Goal: Information Seeking & Learning: Learn about a topic

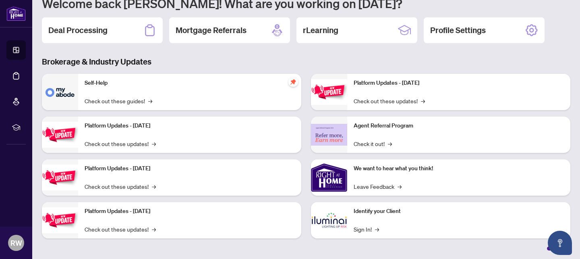
scroll to position [86, 0]
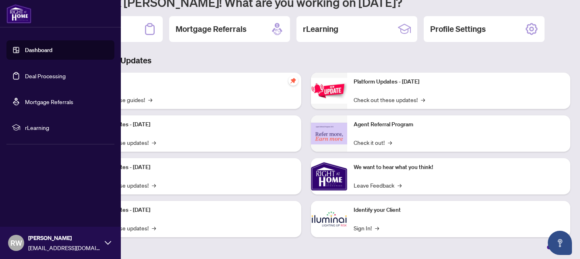
click at [39, 123] on span "rLearning" at bounding box center [67, 127] width 84 height 9
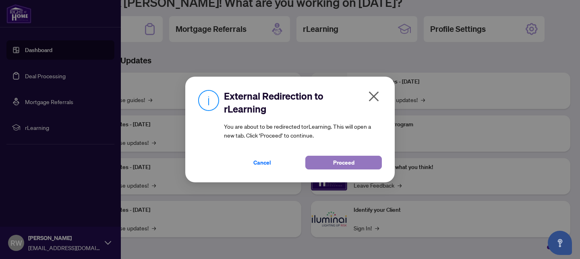
click at [357, 169] on button "Proceed" at bounding box center [343, 163] width 77 height 14
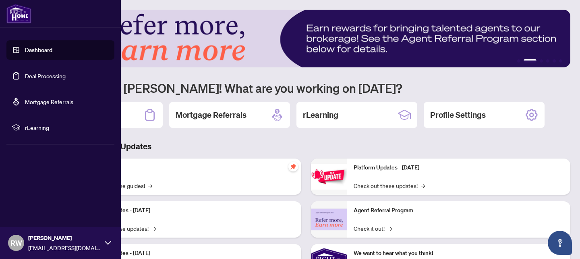
click at [48, 51] on link "Dashboard" at bounding box center [38, 49] width 27 height 7
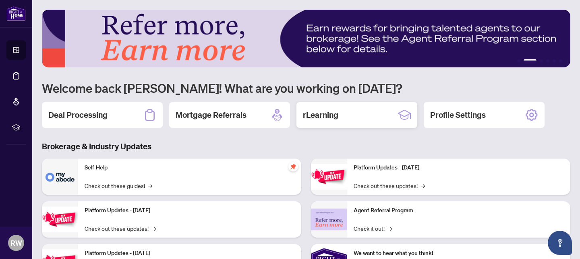
click at [357, 120] on div "rLearning" at bounding box center [357, 115] width 121 height 26
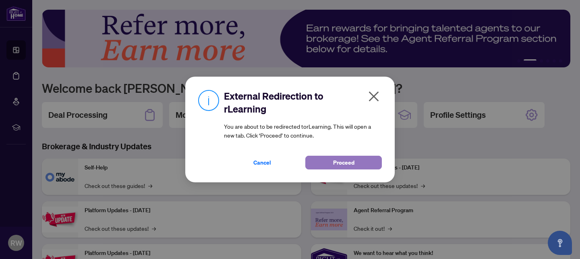
click at [364, 158] on button "Proceed" at bounding box center [343, 163] width 77 height 14
